Goal: Find specific page/section: Locate a particular part of the current website

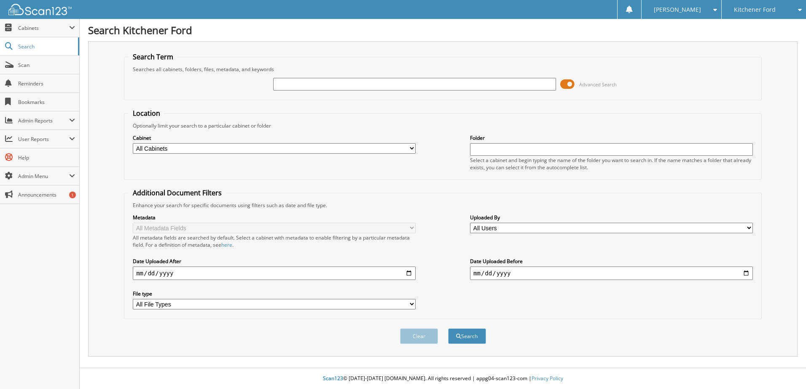
drag, startPoint x: 0, startPoint y: 0, endPoint x: 305, endPoint y: 83, distance: 316.2
click at [305, 83] on input "text" at bounding box center [414, 84] width 283 height 13
type input "24F6970A"
click at [448, 329] on button "Search" at bounding box center [467, 337] width 38 height 16
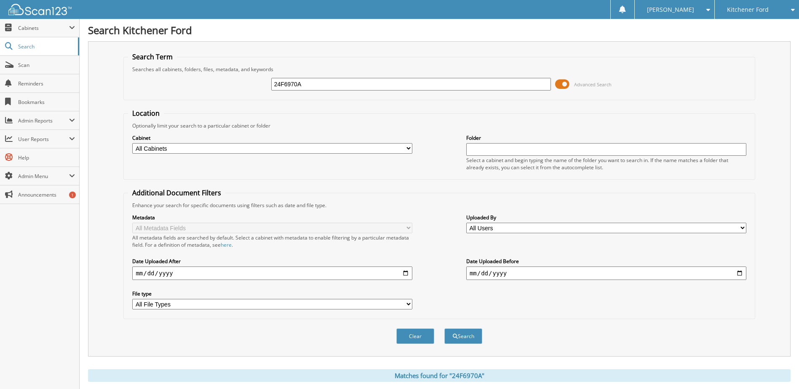
click at [335, 78] on input "24F6970A" at bounding box center [411, 84] width 280 height 13
drag, startPoint x: 349, startPoint y: 86, endPoint x: 204, endPoint y: 89, distance: 145.4
click at [204, 89] on div "24F6970A Advanced Search" at bounding box center [439, 84] width 622 height 23
type input "[PERSON_NAME]"
click at [445, 329] on button "Search" at bounding box center [464, 337] width 38 height 16
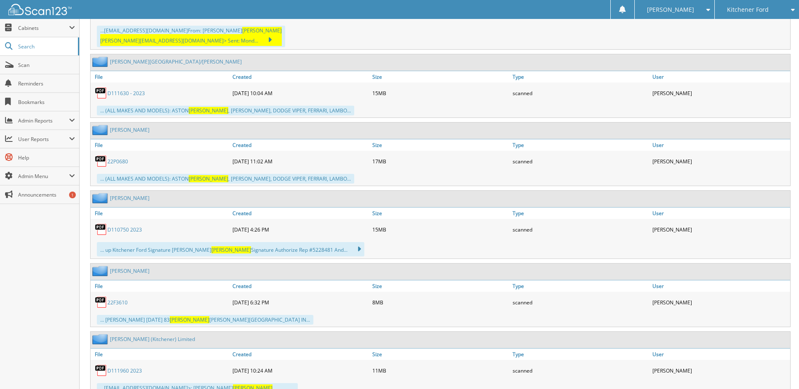
scroll to position [11916, 0]
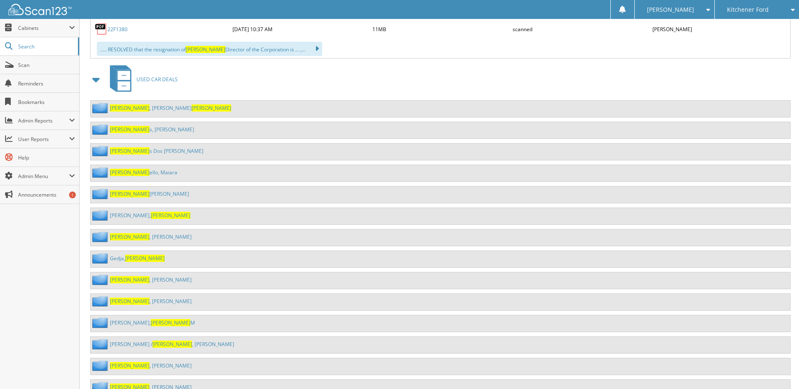
click at [131, 233] on link "Martin , Kenneth" at bounding box center [151, 236] width 82 height 7
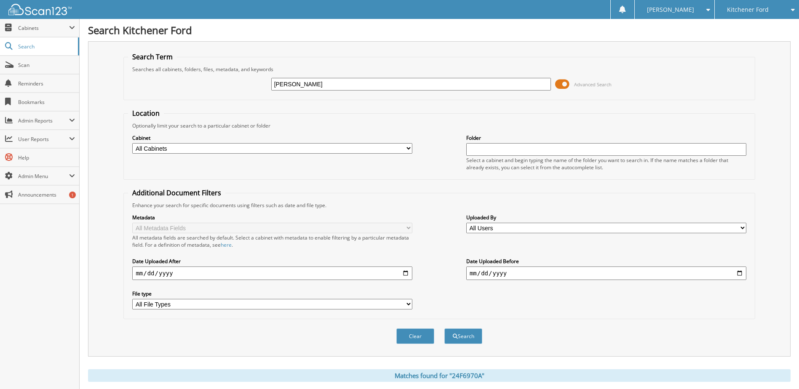
drag, startPoint x: 307, startPoint y: 86, endPoint x: 140, endPoint y: 54, distance: 170.5
click at [173, 59] on fieldset "Search Term Searches all cabinets, folders, files, metadata, and keywords [PERS…" at bounding box center [439, 76] width 632 height 48
type input "ARAM"
click at [445, 329] on button "Search" at bounding box center [464, 337] width 38 height 16
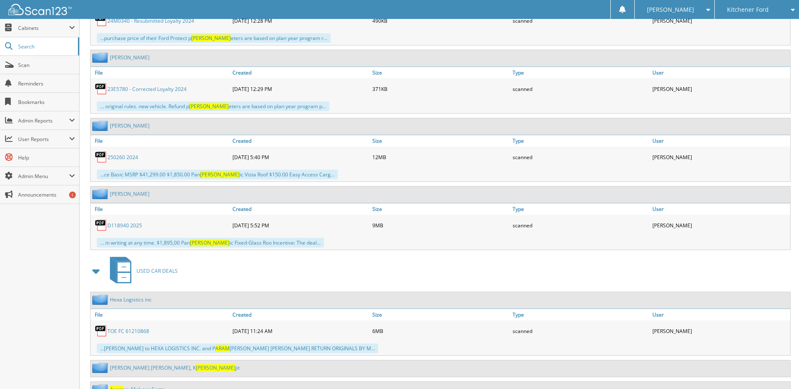
scroll to position [2683, 0]
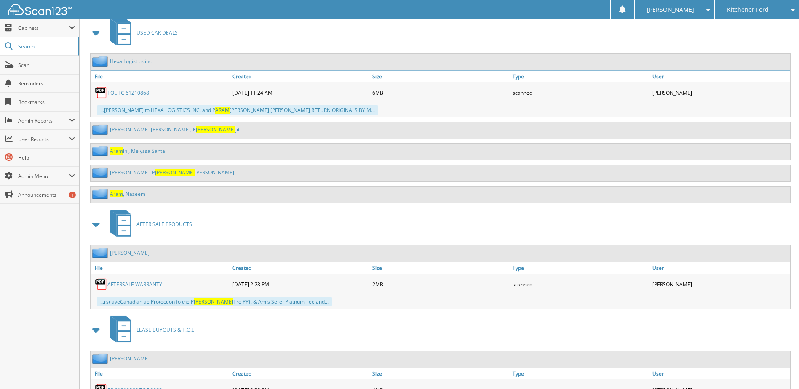
drag, startPoint x: 229, startPoint y: 287, endPoint x: 275, endPoint y: 287, distance: 45.9
click at [275, 287] on div "AFTERSALE WARRANTY [DATE] 2:23 PM 2MB scanned" at bounding box center [441, 284] width 700 height 21
click at [285, 289] on div "[DATE] 2:23 PM" at bounding box center [301, 284] width 140 height 17
drag, startPoint x: 264, startPoint y: 286, endPoint x: 233, endPoint y: 286, distance: 31.6
click at [233, 286] on div "[DATE] 2:23 PM" at bounding box center [301, 284] width 140 height 17
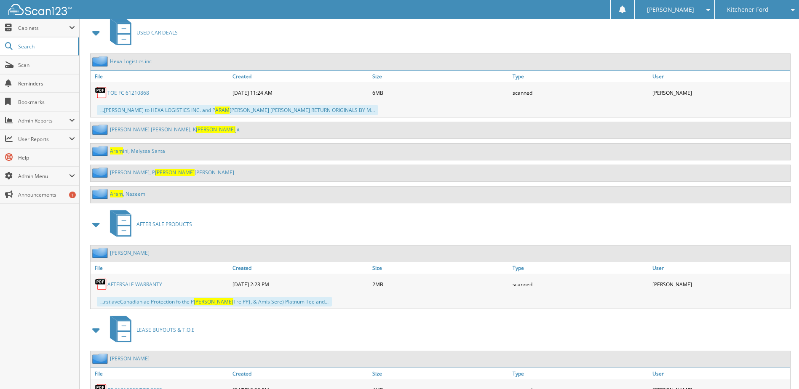
drag, startPoint x: 233, startPoint y: 286, endPoint x: 160, endPoint y: 285, distance: 72.5
click at [192, 287] on div "AFTERSALE WARRANTY" at bounding box center [161, 284] width 140 height 17
click at [143, 283] on link "AFTERSALE WARRANTY" at bounding box center [134, 284] width 55 height 7
click at [130, 196] on link "Aram , Nazeem" at bounding box center [127, 193] width 35 height 7
